Goal: Download file/media

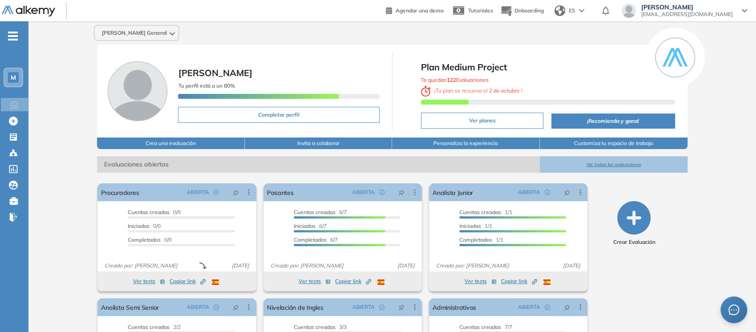
scroll to position [90, 0]
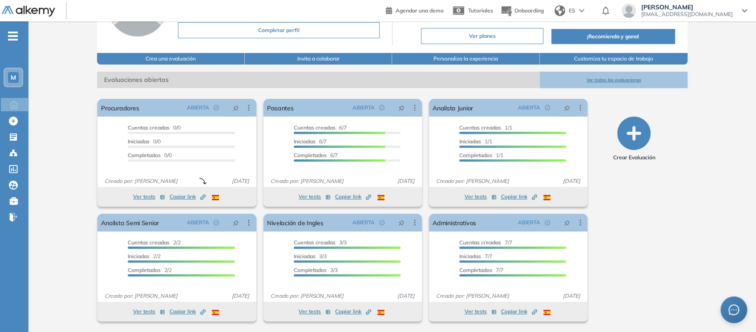
click at [12, 32] on span "-" at bounding box center [13, 35] width 10 height 7
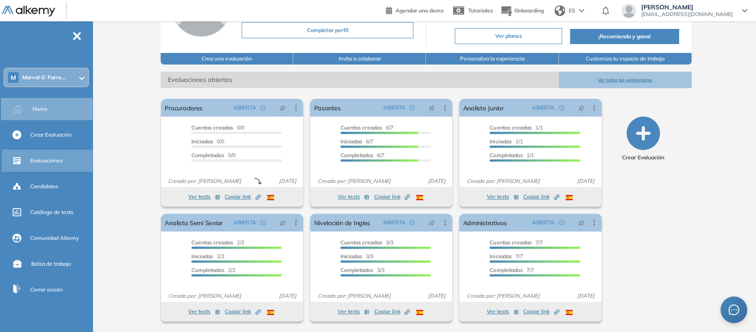
click at [33, 154] on div "Evaluaciones" at bounding box center [60, 160] width 60 height 15
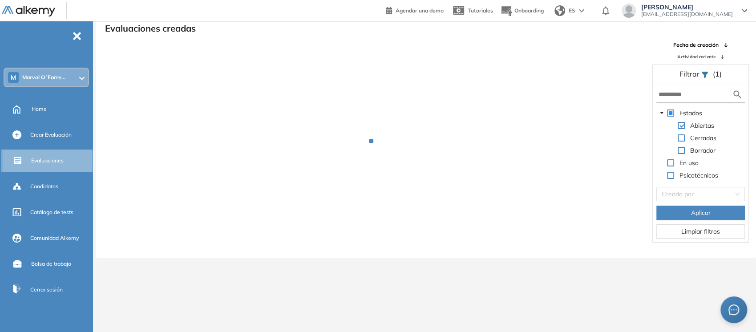
scroll to position [21, 0]
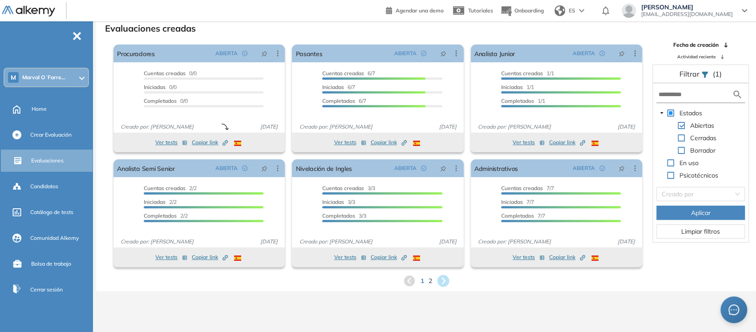
click at [438, 282] on icon at bounding box center [443, 281] width 12 height 12
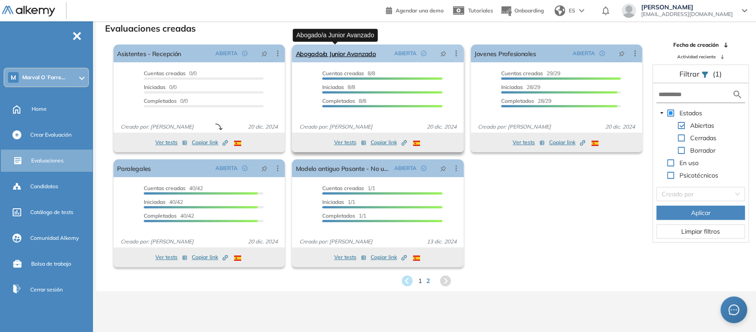
click at [325, 58] on link "Abogado/a Junior Avanzado" at bounding box center [335, 53] width 80 height 18
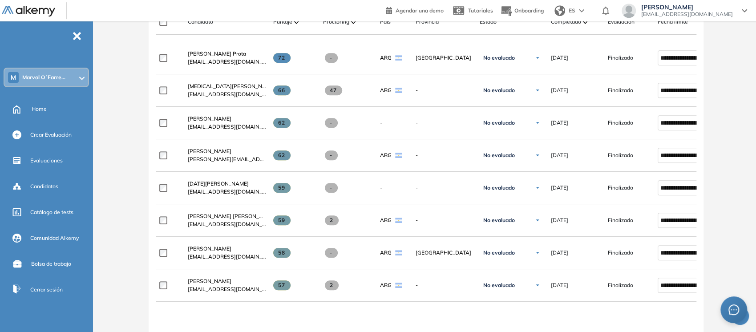
scroll to position [294, 0]
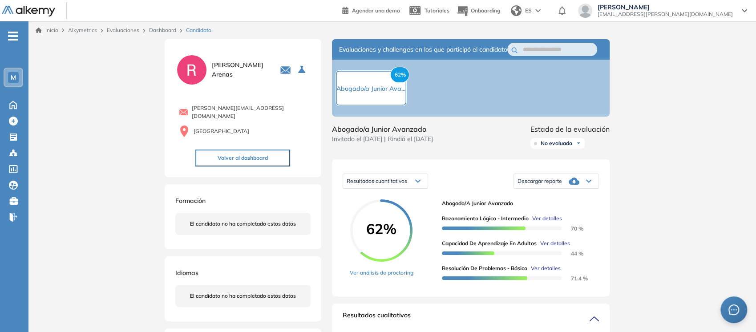
click at [589, 182] on icon at bounding box center [588, 181] width 4 height 2
click at [559, 201] on li "Descargar informe completo" at bounding box center [551, 196] width 66 height 9
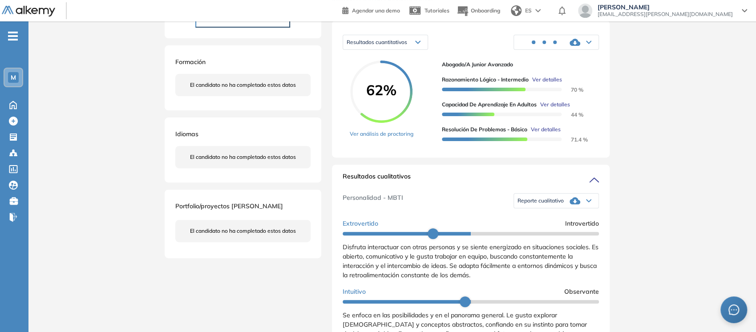
scroll to position [140, 0]
click at [586, 201] on icon at bounding box center [588, 200] width 5 height 4
click at [548, 219] on li "Reporte con Afinidad AI" at bounding box center [545, 214] width 54 height 9
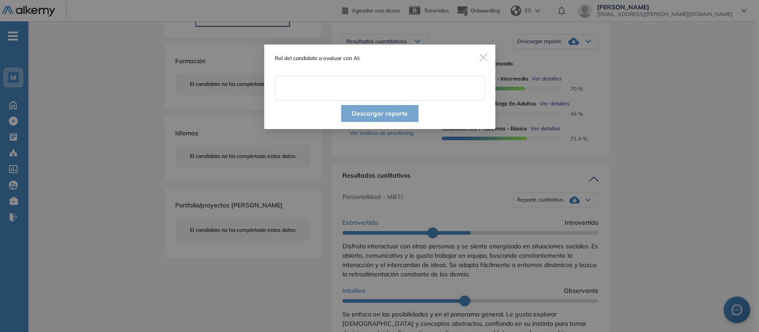
click at [387, 89] on input "text" at bounding box center [380, 88] width 210 height 25
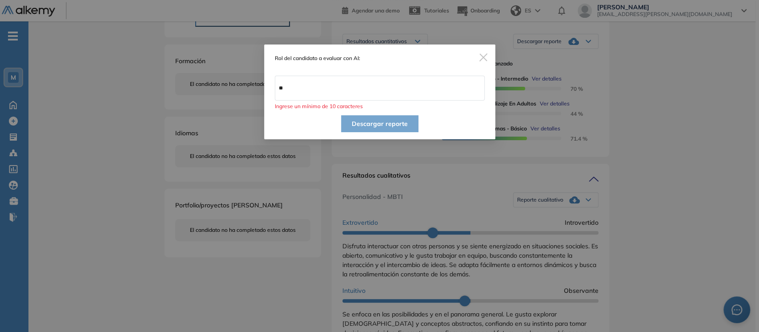
type input "**********"
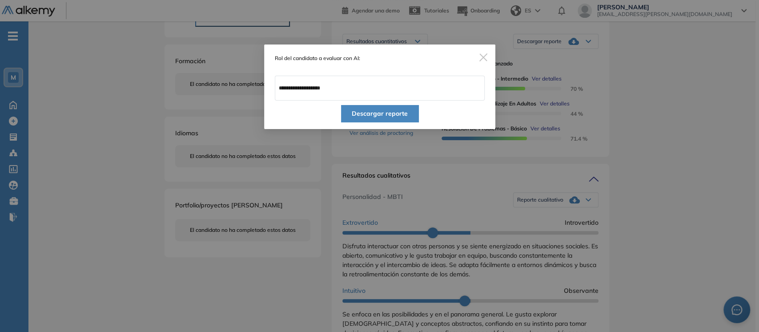
click at [405, 116] on button "Descargar reporte" at bounding box center [379, 113] width 77 height 17
